Goal: Task Accomplishment & Management: Manage account settings

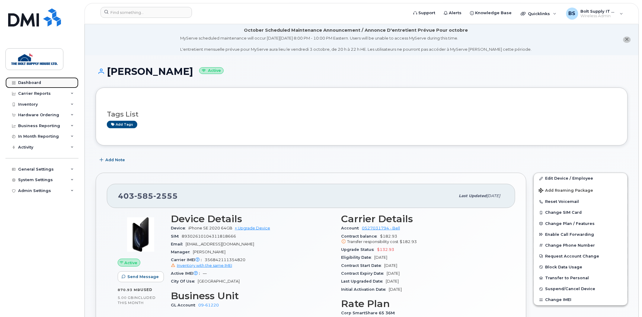
click at [37, 81] on div "Dashboard" at bounding box center [29, 82] width 23 height 5
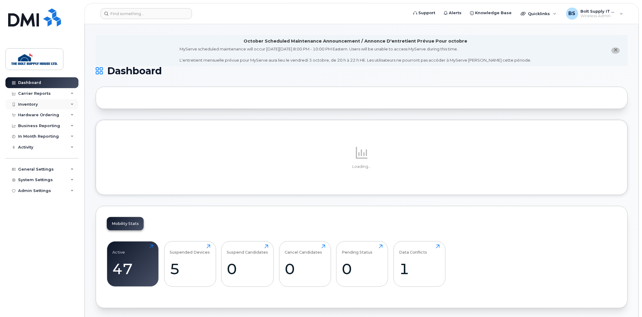
click at [28, 107] on div "Inventory" at bounding box center [41, 104] width 73 height 11
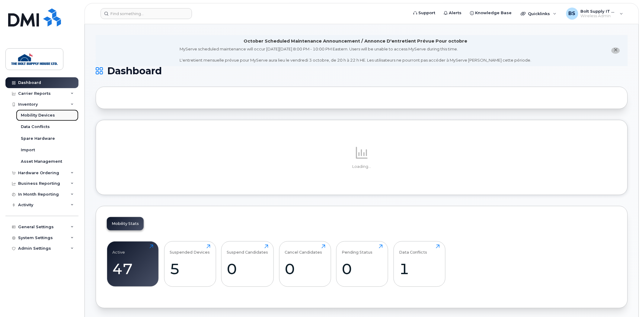
click at [30, 115] on div "Mobility Devices" at bounding box center [38, 115] width 34 height 5
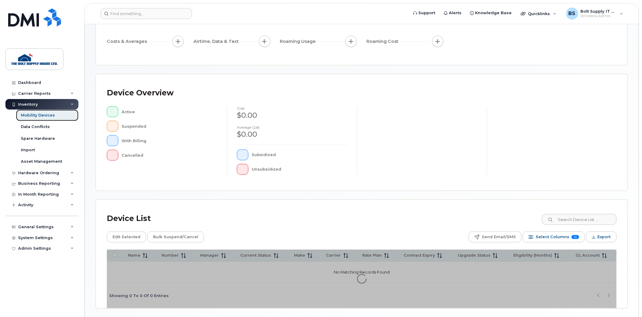
scroll to position [98, 0]
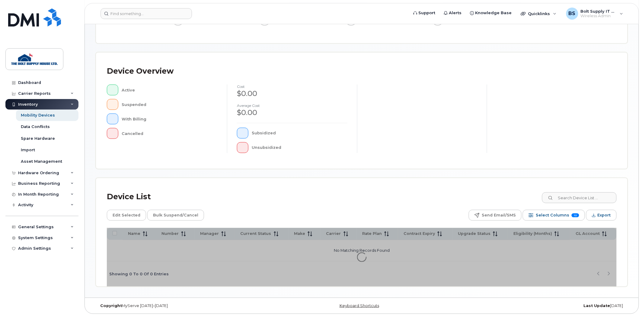
click at [593, 188] on div "Device List Edit Selected Bulk Suspend/Cancel Send Email/SMS Select Columns 12 …" at bounding box center [361, 232] width 531 height 108
click at [590, 192] on input at bounding box center [578, 197] width 75 height 11
type input "[PERSON_NAME]"
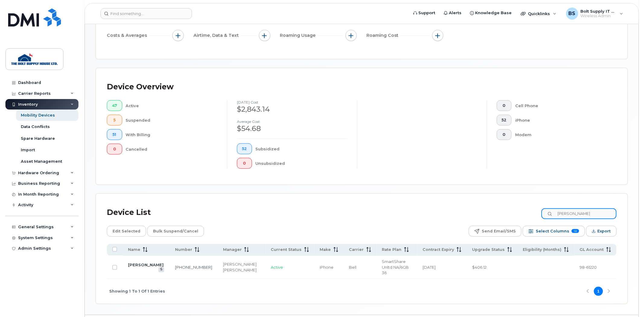
drag, startPoint x: 566, startPoint y: 213, endPoint x: 547, endPoint y: 214, distance: 19.6
click at [547, 214] on div "Device List kurt" at bounding box center [362, 213] width 510 height 16
click at [170, 259] on td "306-960-4491" at bounding box center [194, 267] width 48 height 23
click at [158, 267] on link at bounding box center [161, 269] width 6 height 5
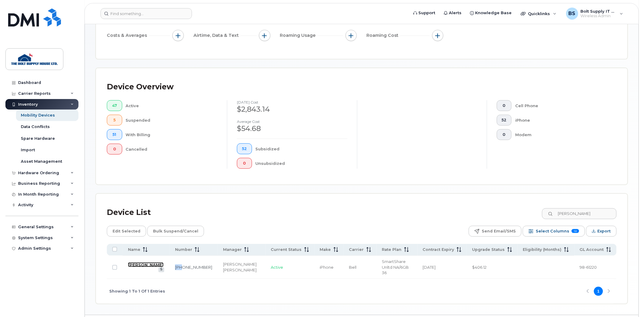
click at [143, 262] on link "Rick Willie" at bounding box center [146, 264] width 36 height 5
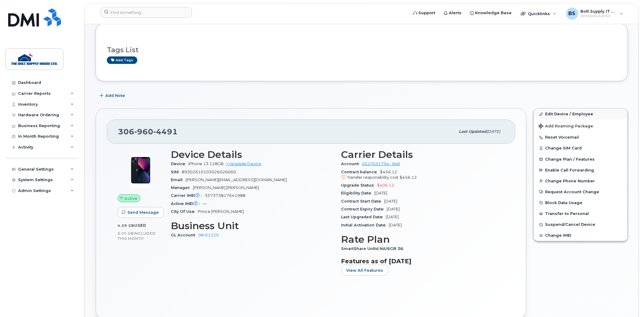
scroll to position [67, 0]
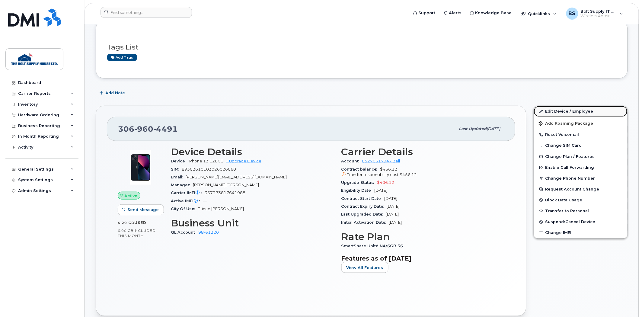
click at [562, 107] on link "Edit Device / Employee" at bounding box center [581, 111] width 94 height 11
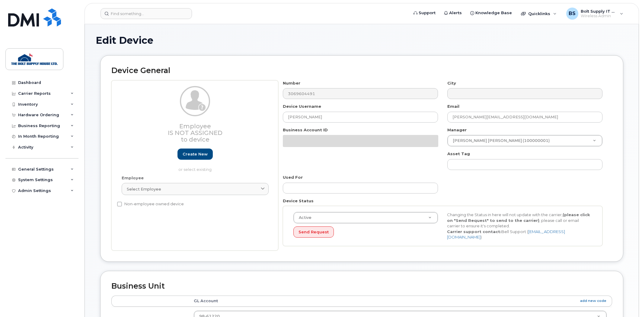
select select "35735878"
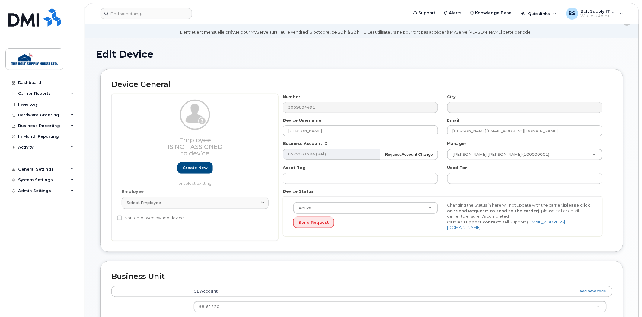
scroll to position [33, 0]
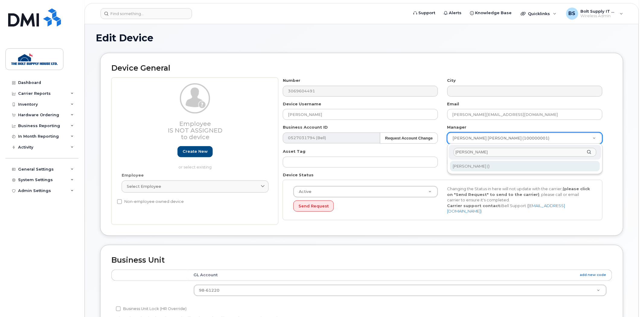
type input "mary"
type input "881022"
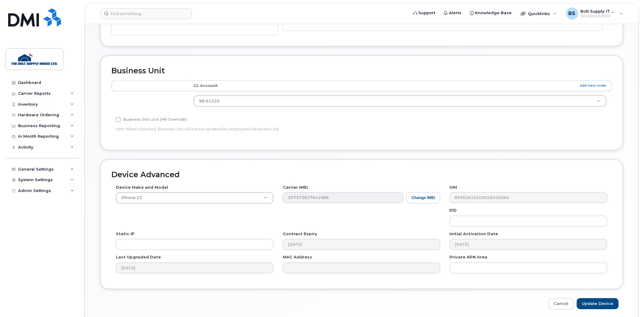
scroll to position [243, 0]
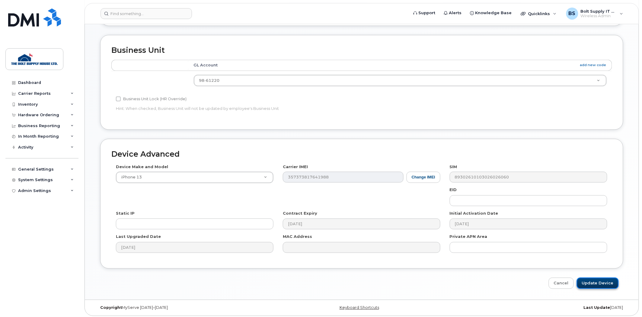
click at [614, 279] on input "Update Device" at bounding box center [598, 283] width 42 height 11
type input "Saving..."
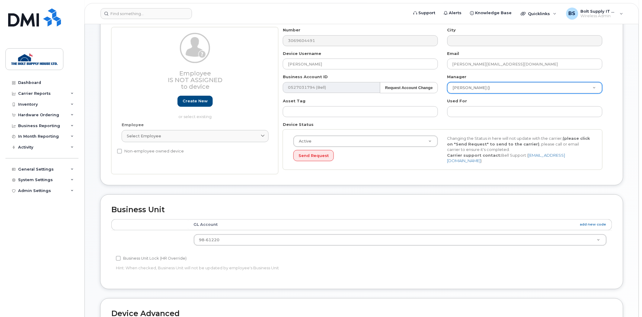
scroll to position [11, 0]
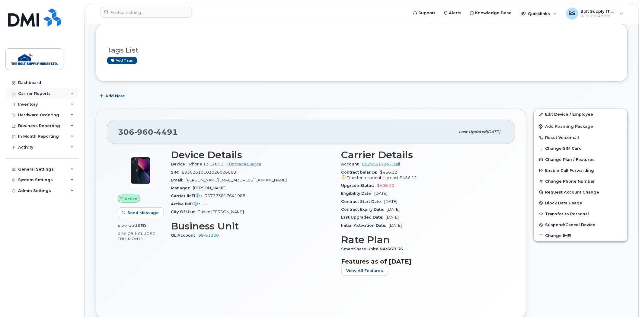
scroll to position [33, 0]
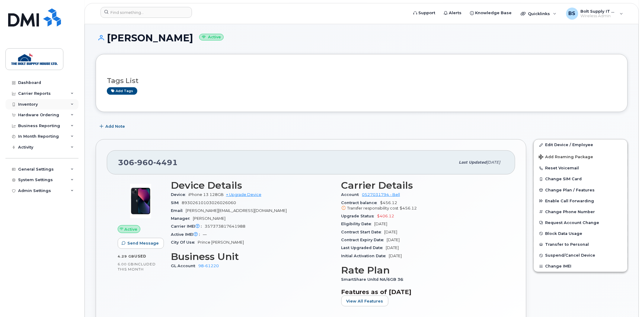
click at [41, 101] on div "Inventory" at bounding box center [41, 104] width 73 height 11
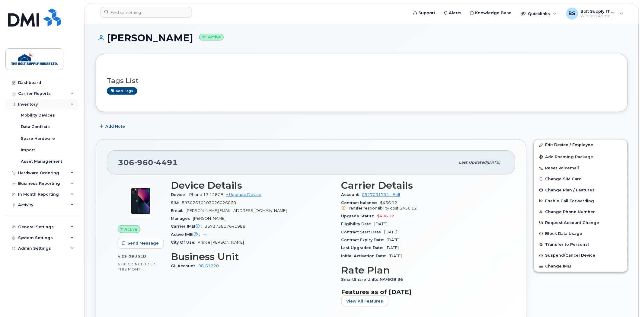
click at [38, 110] on div "Inventory" at bounding box center [41, 104] width 73 height 11
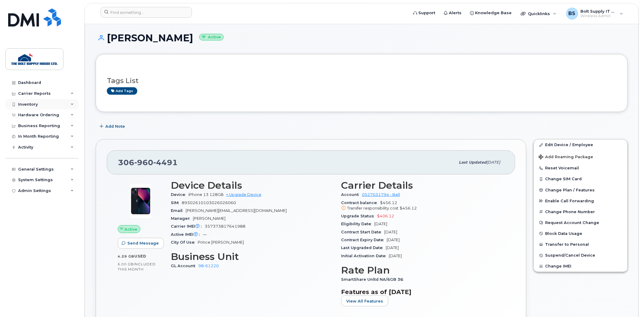
click at [35, 104] on div "Inventory" at bounding box center [28, 104] width 20 height 5
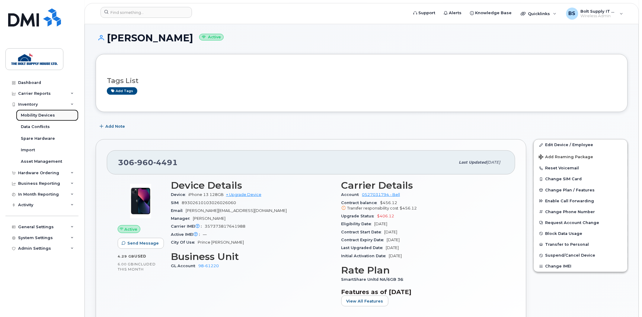
click at [39, 116] on div "Mobility Devices" at bounding box center [38, 115] width 34 height 5
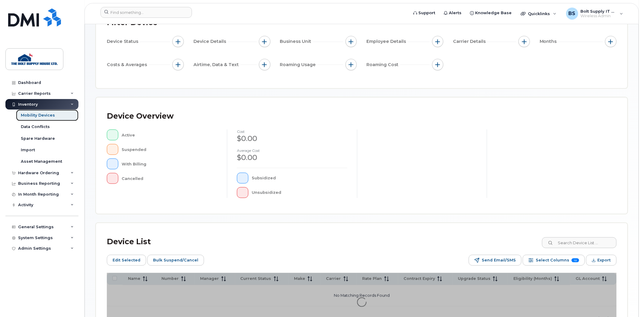
scroll to position [100, 0]
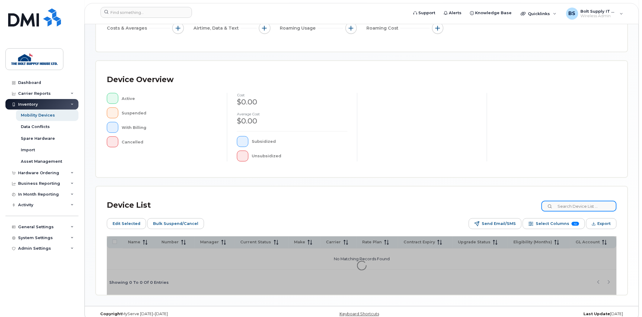
click at [576, 204] on input at bounding box center [578, 206] width 75 height 11
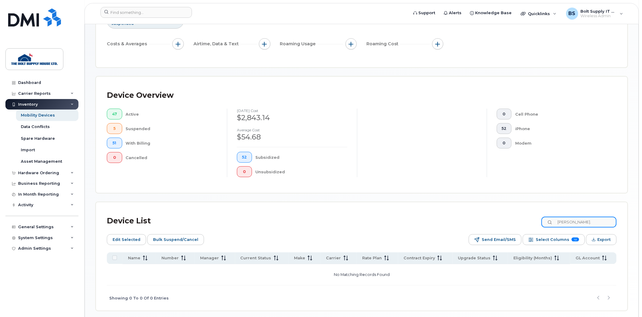
click at [592, 224] on input "kurt." at bounding box center [578, 222] width 75 height 11
drag, startPoint x: 602, startPoint y: 214, endPoint x: 586, endPoint y: 219, distance: 16.9
click at [586, 216] on div "Device List kurt" at bounding box center [362, 221] width 510 height 16
drag, startPoint x: 588, startPoint y: 222, endPoint x: 514, endPoint y: 222, distance: 73.3
click at [517, 222] on div "Device List kurt" at bounding box center [362, 221] width 510 height 16
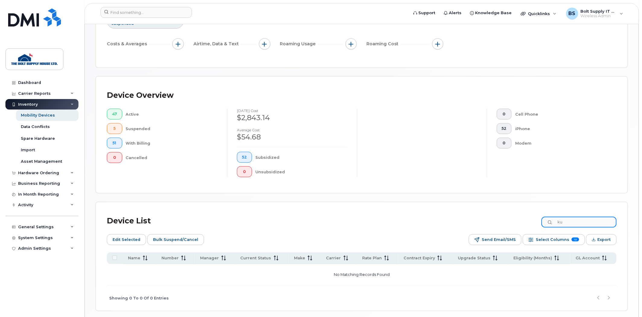
type input "k"
type input "jeff"
drag, startPoint x: 580, startPoint y: 225, endPoint x: 522, endPoint y: 215, distance: 59.0
click at [536, 219] on div "Device List jeff" at bounding box center [362, 221] width 510 height 16
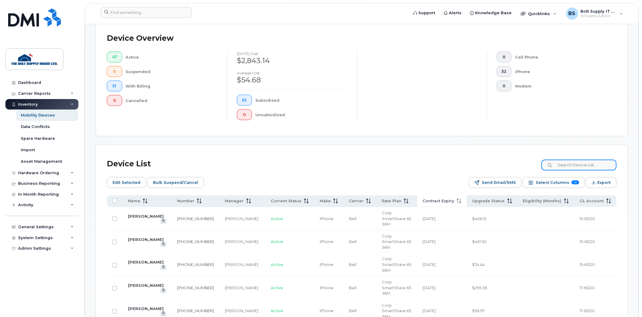
scroll to position [201, 0]
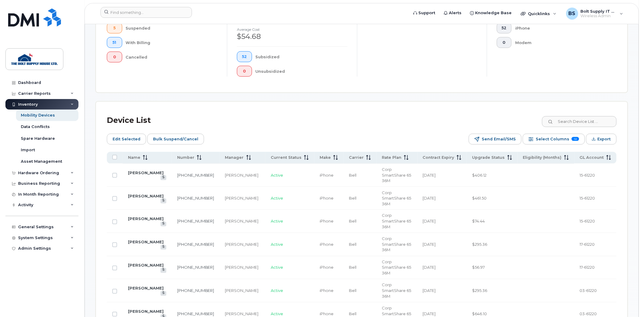
click at [589, 127] on div "Device List" at bounding box center [362, 121] width 510 height 16
click at [581, 122] on input at bounding box center [578, 121] width 75 height 11
type input "john"
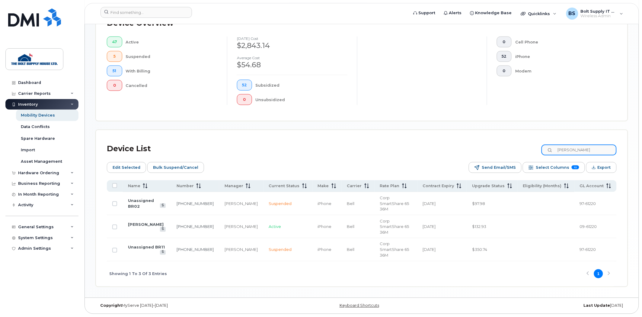
scroll to position [139, 0]
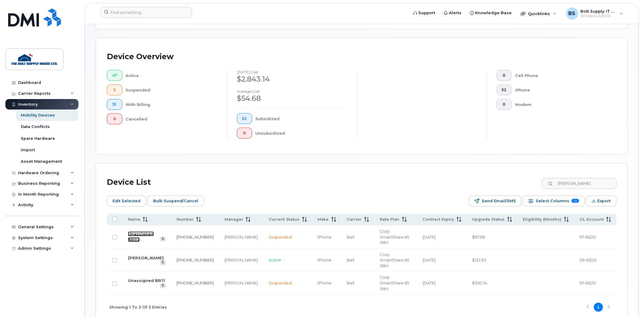
click at [149, 231] on link "Unassigned BR02" at bounding box center [141, 236] width 26 height 11
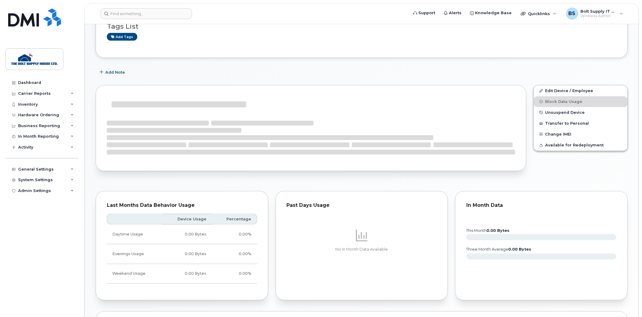
scroll to position [167, 0]
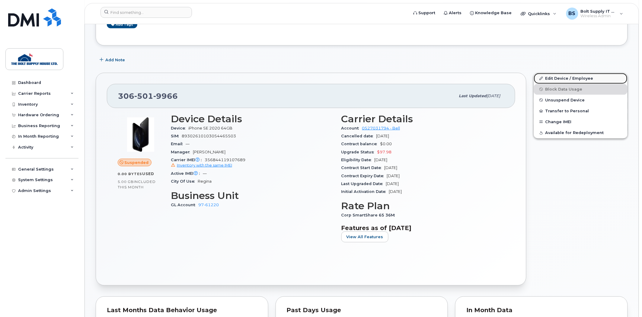
click at [560, 76] on link "Edit Device / Employee" at bounding box center [581, 78] width 94 height 11
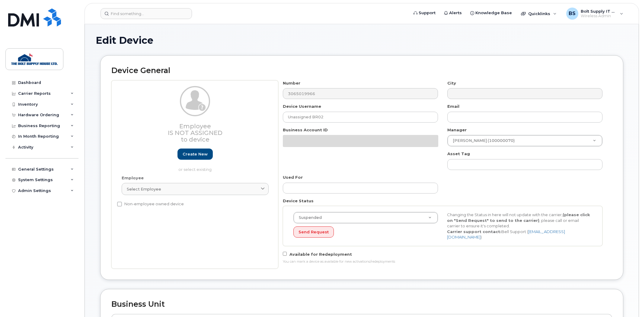
select select "662184"
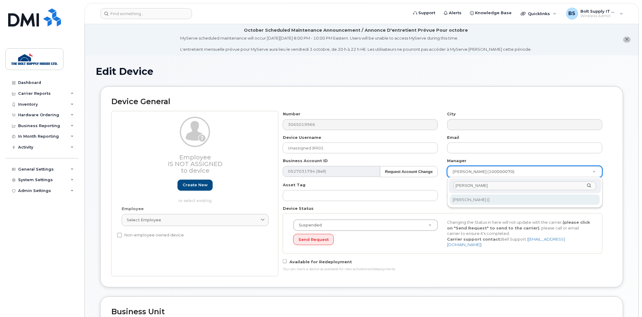
type input "mary"
type input "881022"
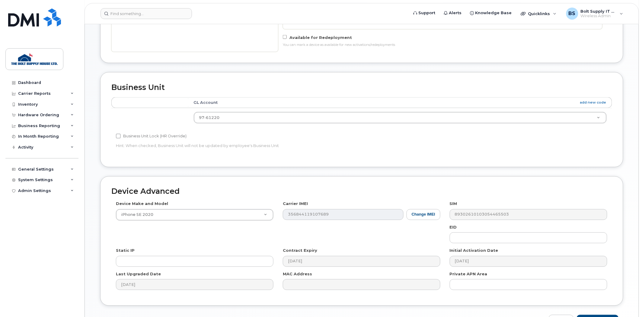
scroll to position [262, 0]
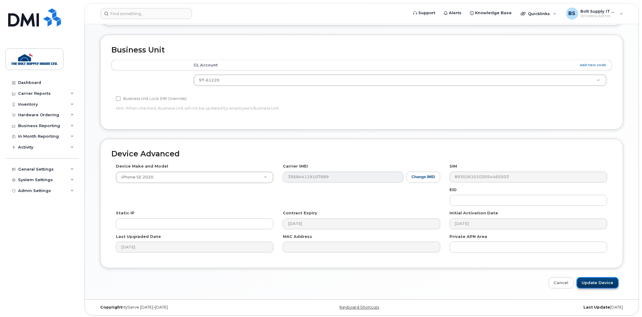
click at [598, 281] on input "Update Device" at bounding box center [598, 282] width 42 height 11
type input "Saving..."
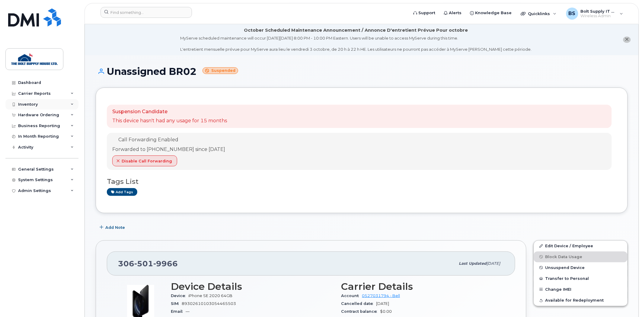
click at [55, 107] on div "Inventory" at bounding box center [41, 104] width 73 height 11
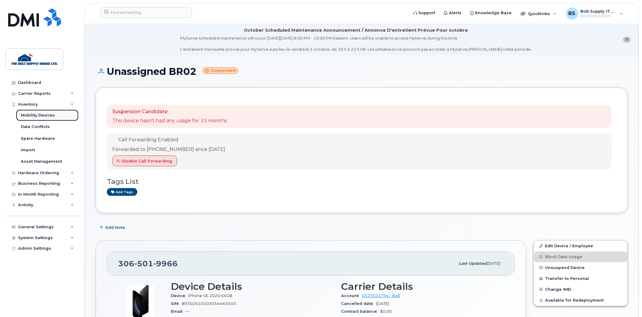
click at [55, 113] on link "Mobility Devices" at bounding box center [47, 115] width 62 height 11
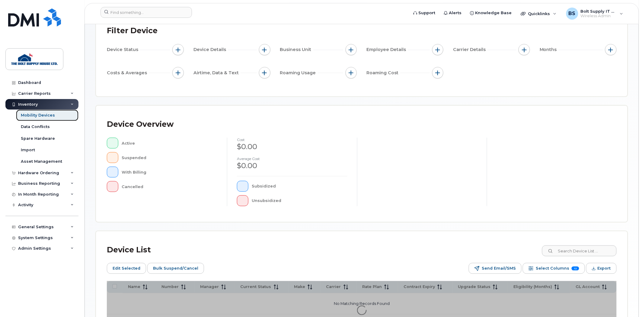
scroll to position [109, 0]
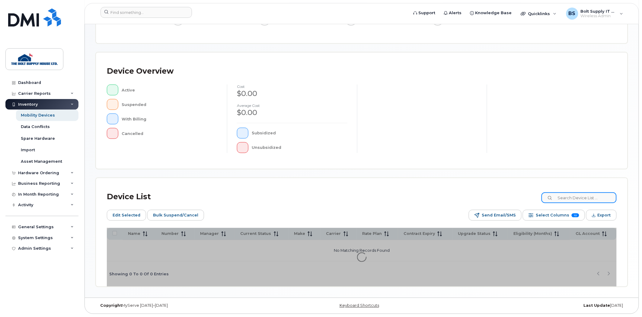
click at [571, 196] on input at bounding box center [578, 197] width 75 height 11
type input "[PERSON_NAME]"
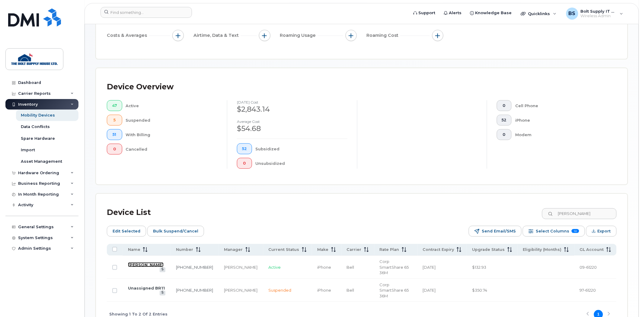
click at [135, 262] on link "[PERSON_NAME]" at bounding box center [146, 264] width 36 height 5
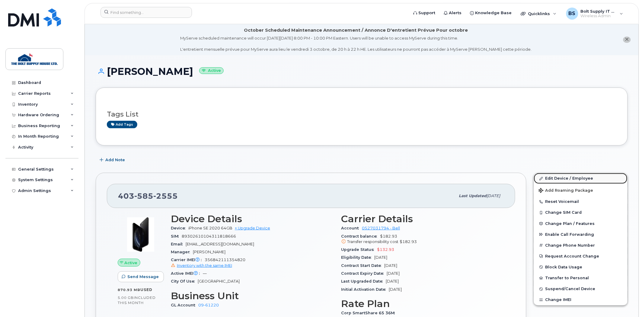
click at [561, 183] on link "Edit Device / Employee" at bounding box center [581, 178] width 94 height 11
click at [559, 177] on link "Edit Device / Employee" at bounding box center [581, 178] width 94 height 11
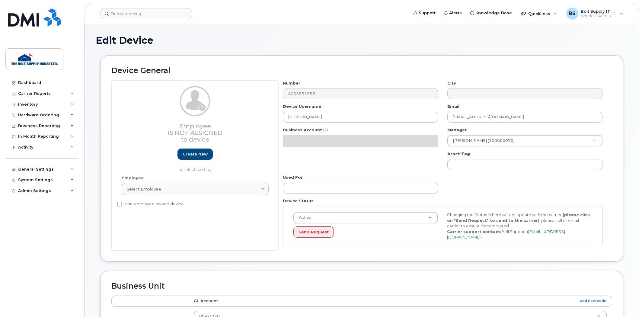
select select "35735887"
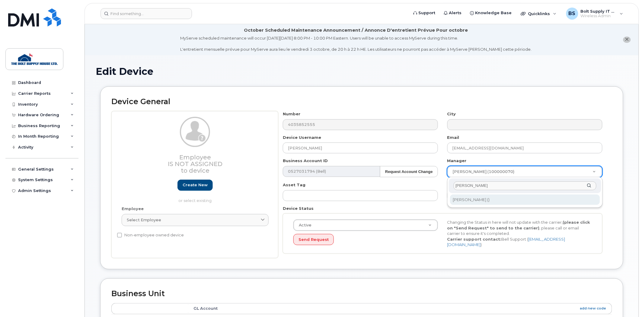
type input "maRY"
type input "881022"
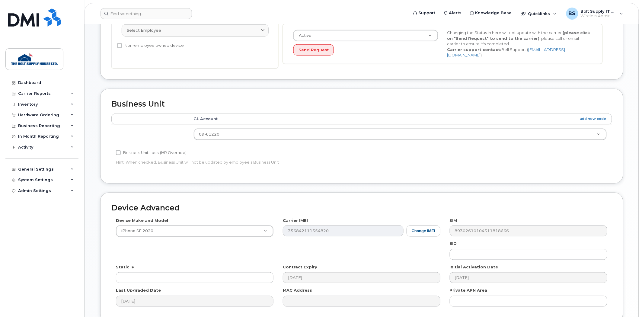
scroll to position [243, 0]
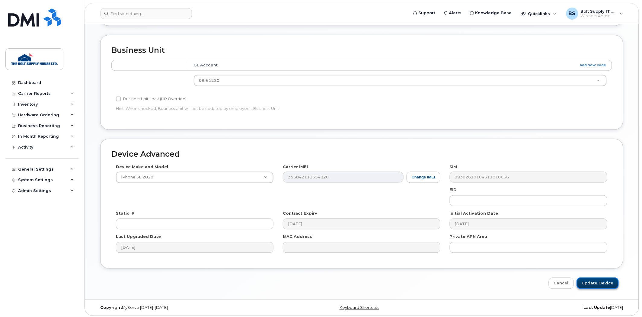
click at [592, 278] on input "Update Device" at bounding box center [598, 283] width 42 height 11
type input "Saving..."
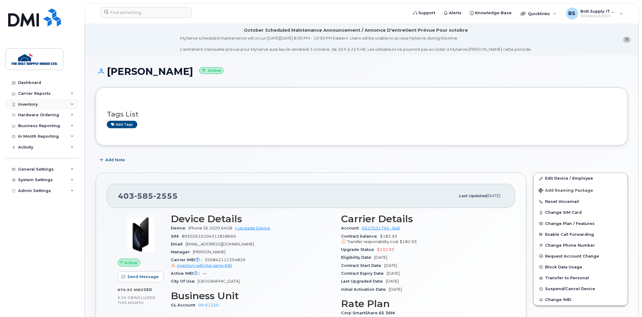
click at [60, 105] on div "Inventory" at bounding box center [41, 104] width 73 height 11
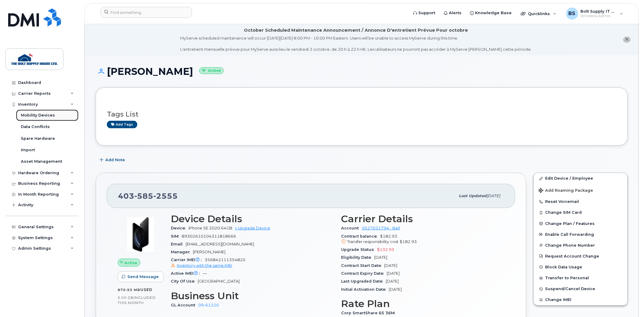
click at [56, 118] on link "Mobility Devices" at bounding box center [47, 115] width 62 height 11
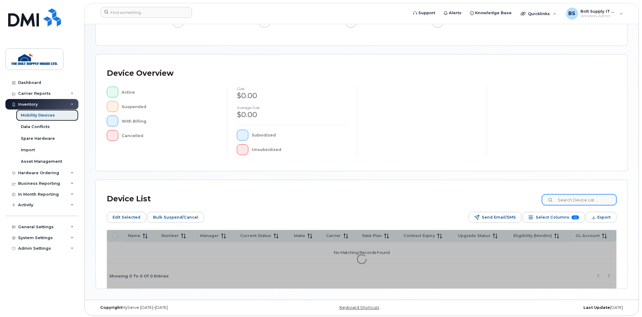
scroll to position [109, 0]
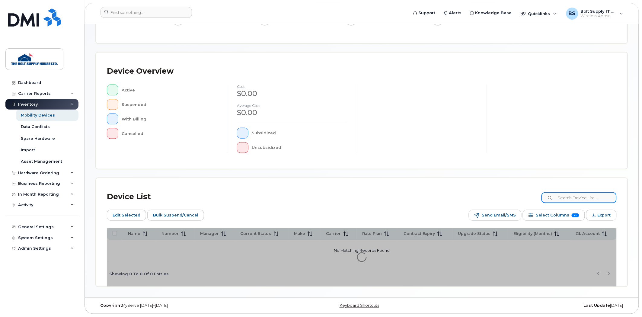
click at [574, 197] on input at bounding box center [578, 197] width 75 height 11
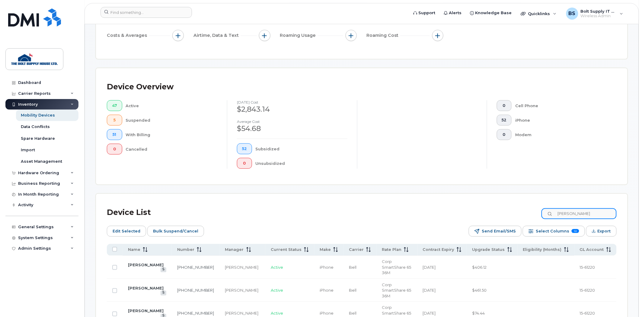
type input "john"
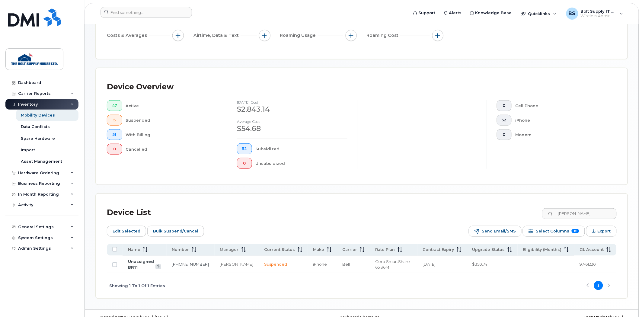
click at [159, 257] on td "Unassigned BR11" at bounding box center [145, 265] width 44 height 18
click at [154, 259] on link "Unassigned BR11" at bounding box center [141, 264] width 26 height 11
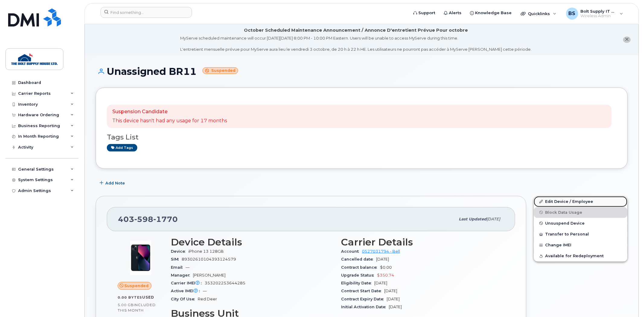
click at [574, 204] on link "Edit Device / Employee" at bounding box center [581, 201] width 94 height 11
click at [569, 202] on link "Edit Device / Employee" at bounding box center [581, 201] width 94 height 11
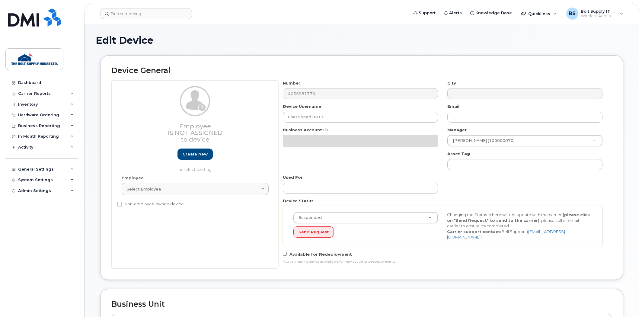
select select "662184"
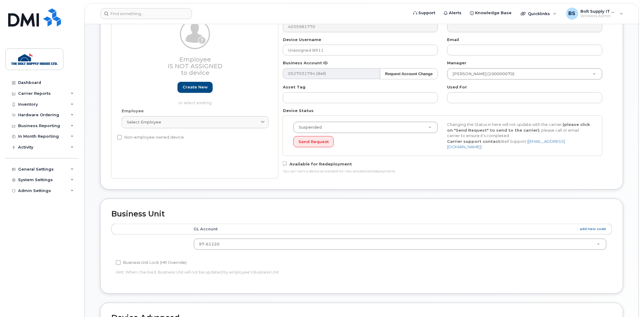
scroll to position [98, 0]
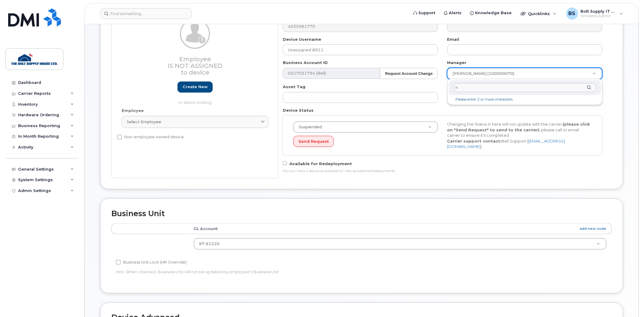
drag, startPoint x: 474, startPoint y: 86, endPoint x: 422, endPoint y: 88, distance: 52.6
click at [424, 88] on body "Support Alerts Knowledge Base Quicklinks Suspend / Cancel Device Change SIM Car…" at bounding box center [321, 192] width 642 height 580
type input "mary l"
type input "881022"
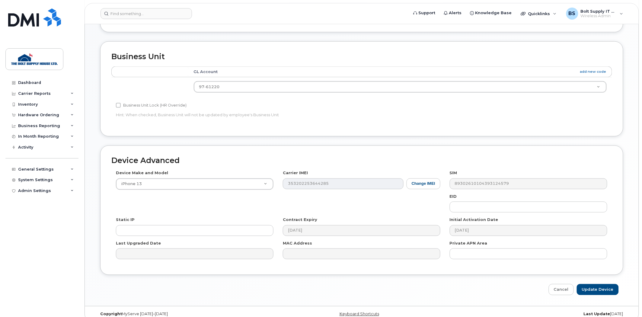
scroll to position [262, 0]
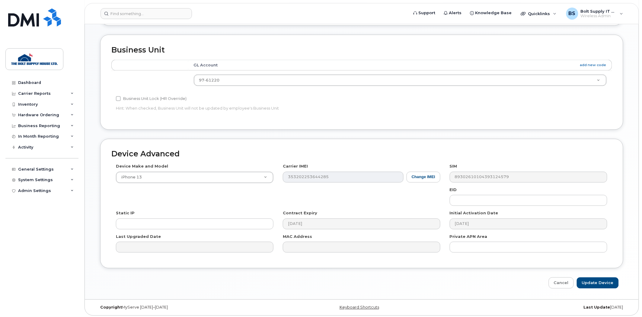
click at [601, 291] on div "Edit Device Device General Employee Is not assigned to device Create new or sel…" at bounding box center [362, 47] width 554 height 506
click at [597, 279] on input "Update Device" at bounding box center [598, 282] width 42 height 11
type input "Saving..."
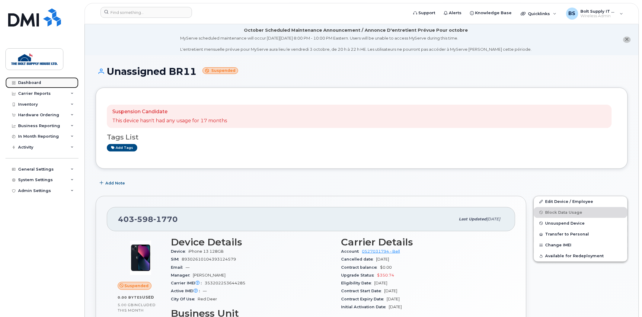
click at [37, 86] on link "Dashboard" at bounding box center [41, 82] width 73 height 11
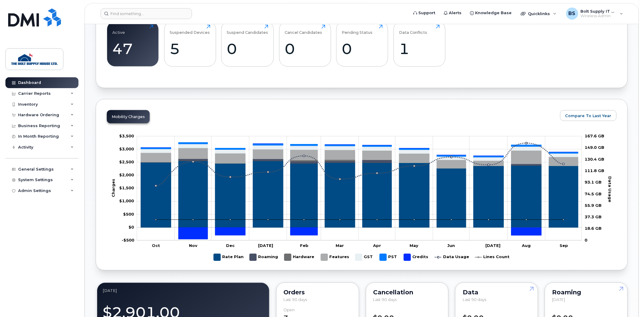
scroll to position [67, 0]
